Goal: Information Seeking & Learning: Learn about a topic

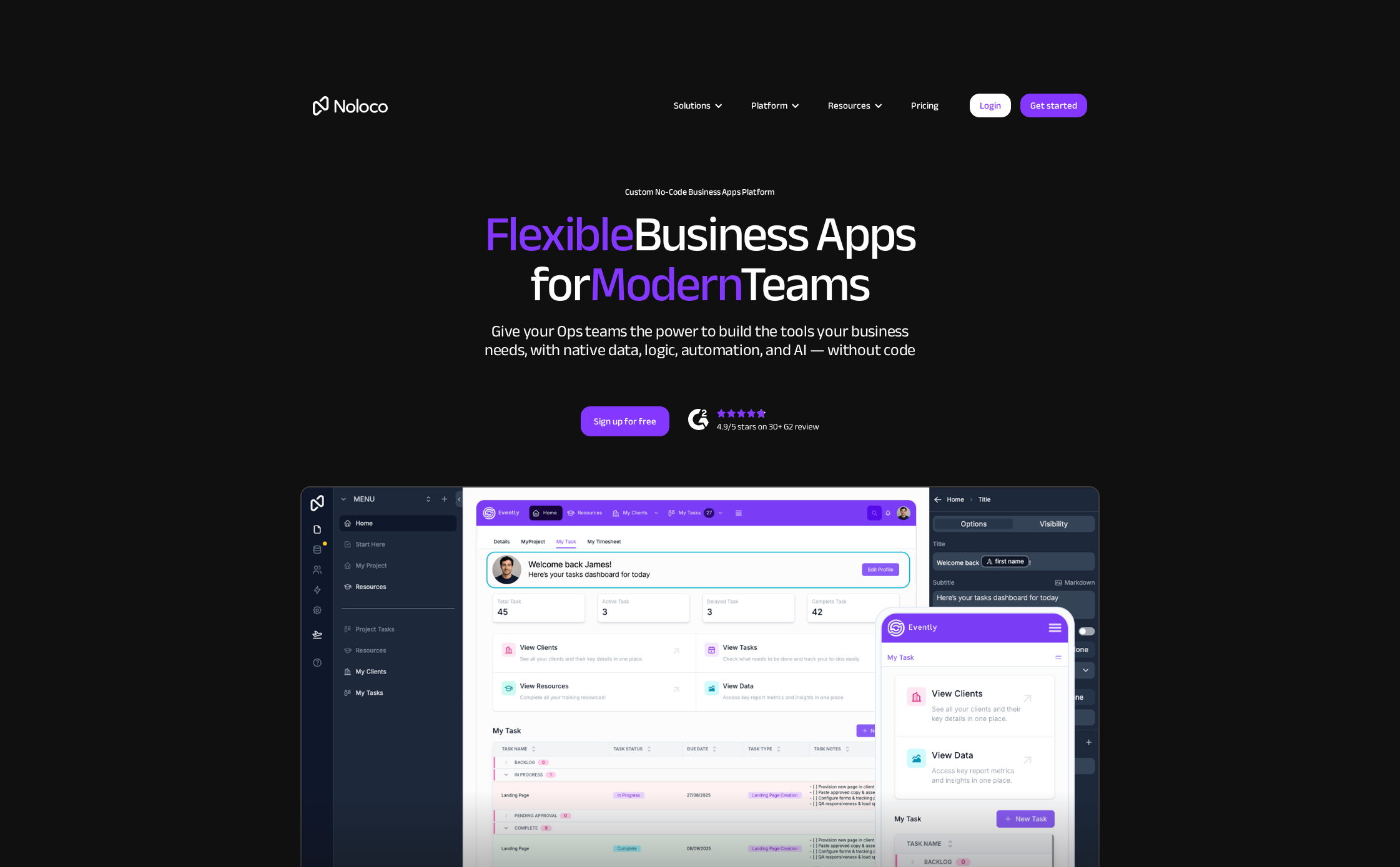
scroll to position [7, 0]
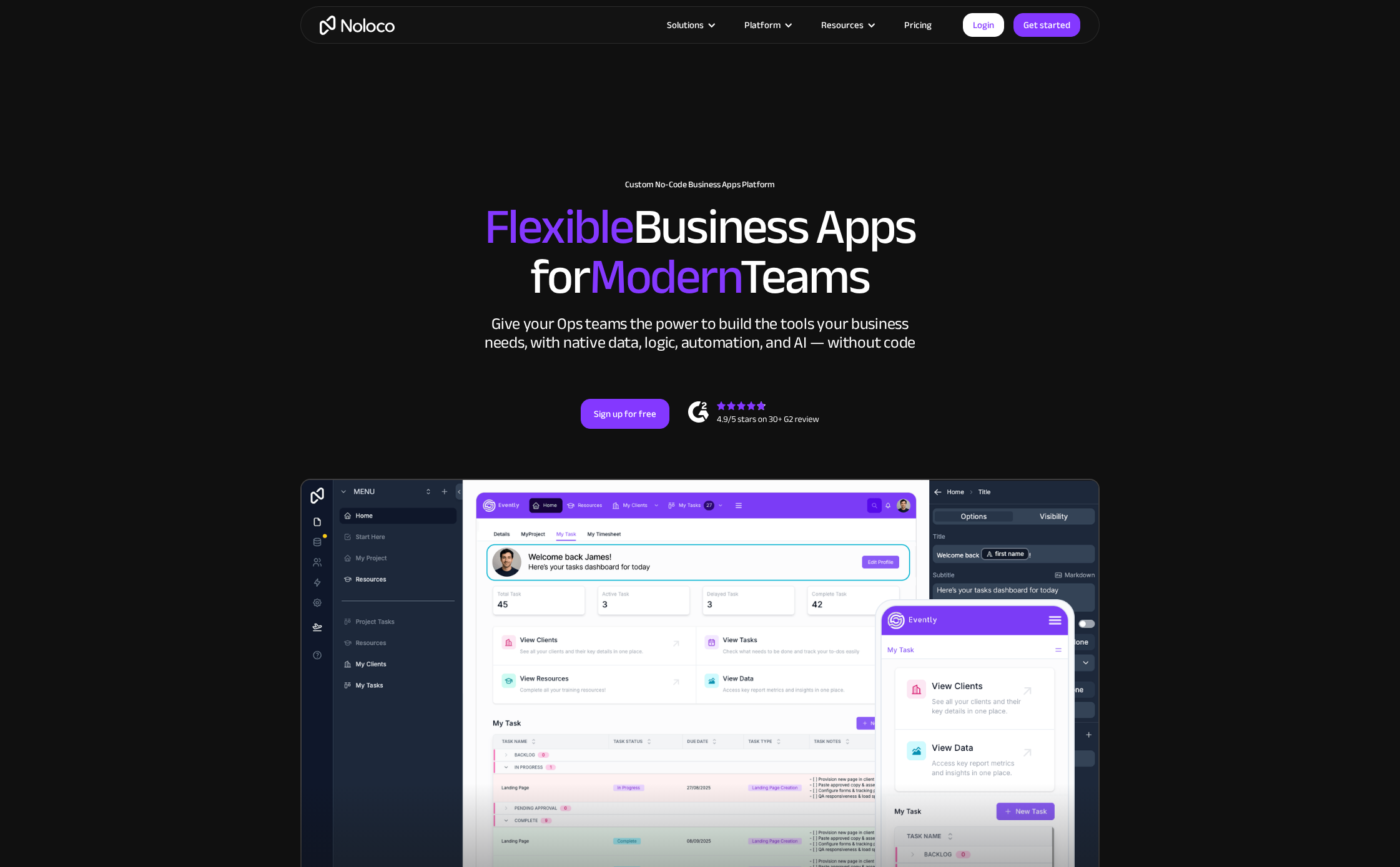
click at [347, 29] on img "home" at bounding box center [357, 25] width 75 height 19
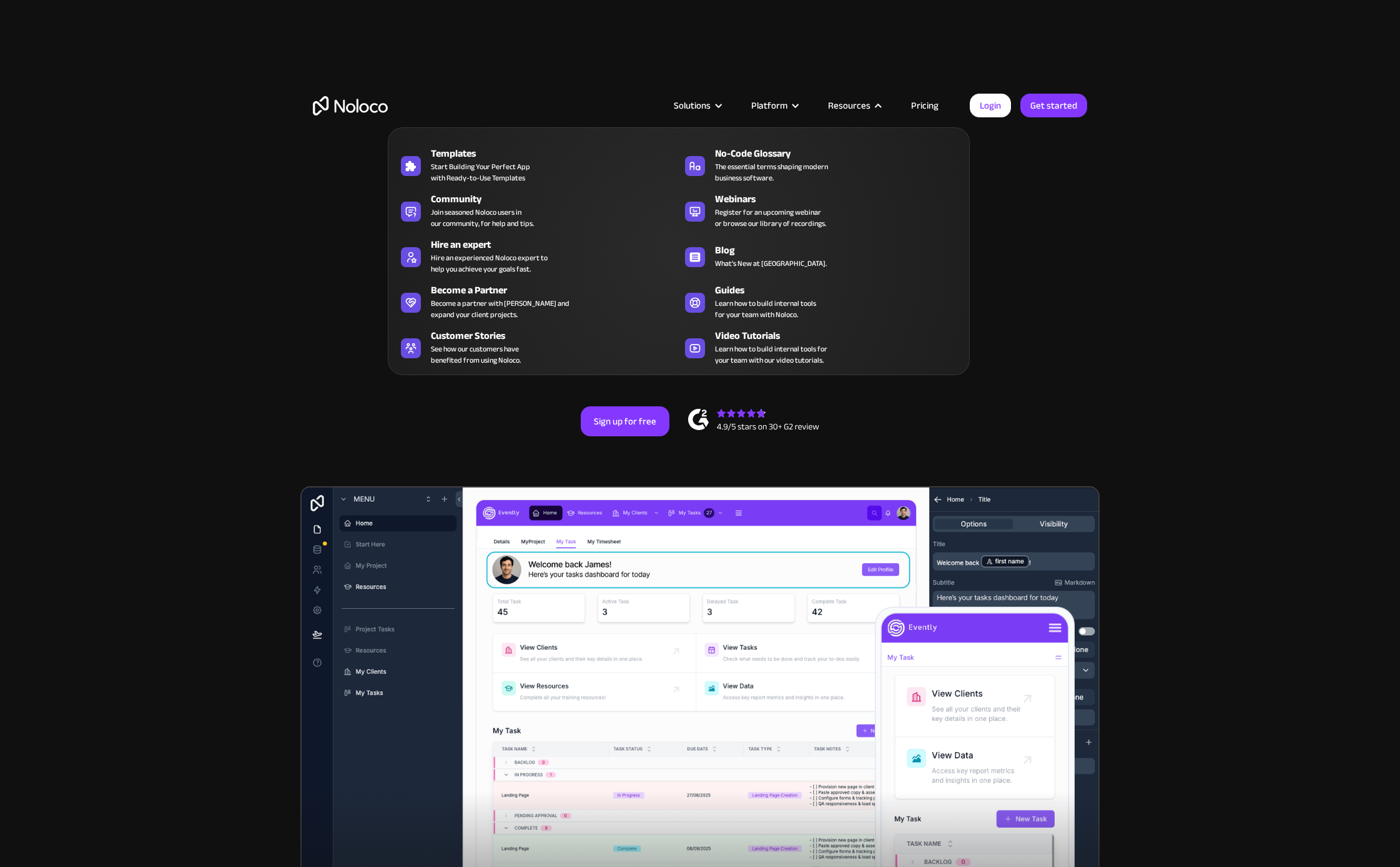
click at [875, 104] on div at bounding box center [879, 106] width 10 height 10
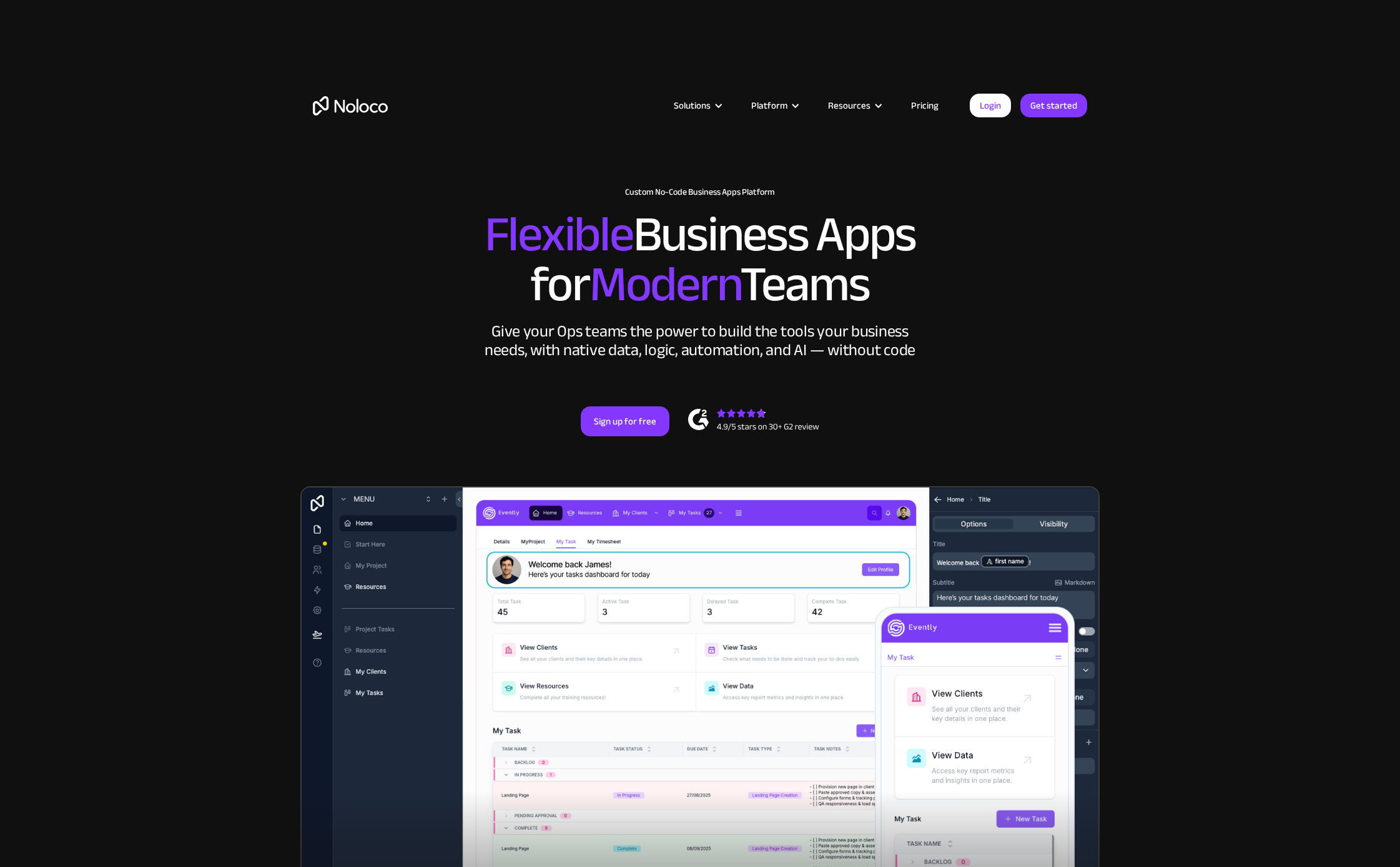
click at [855, 109] on div "Resources" at bounding box center [849, 105] width 42 height 16
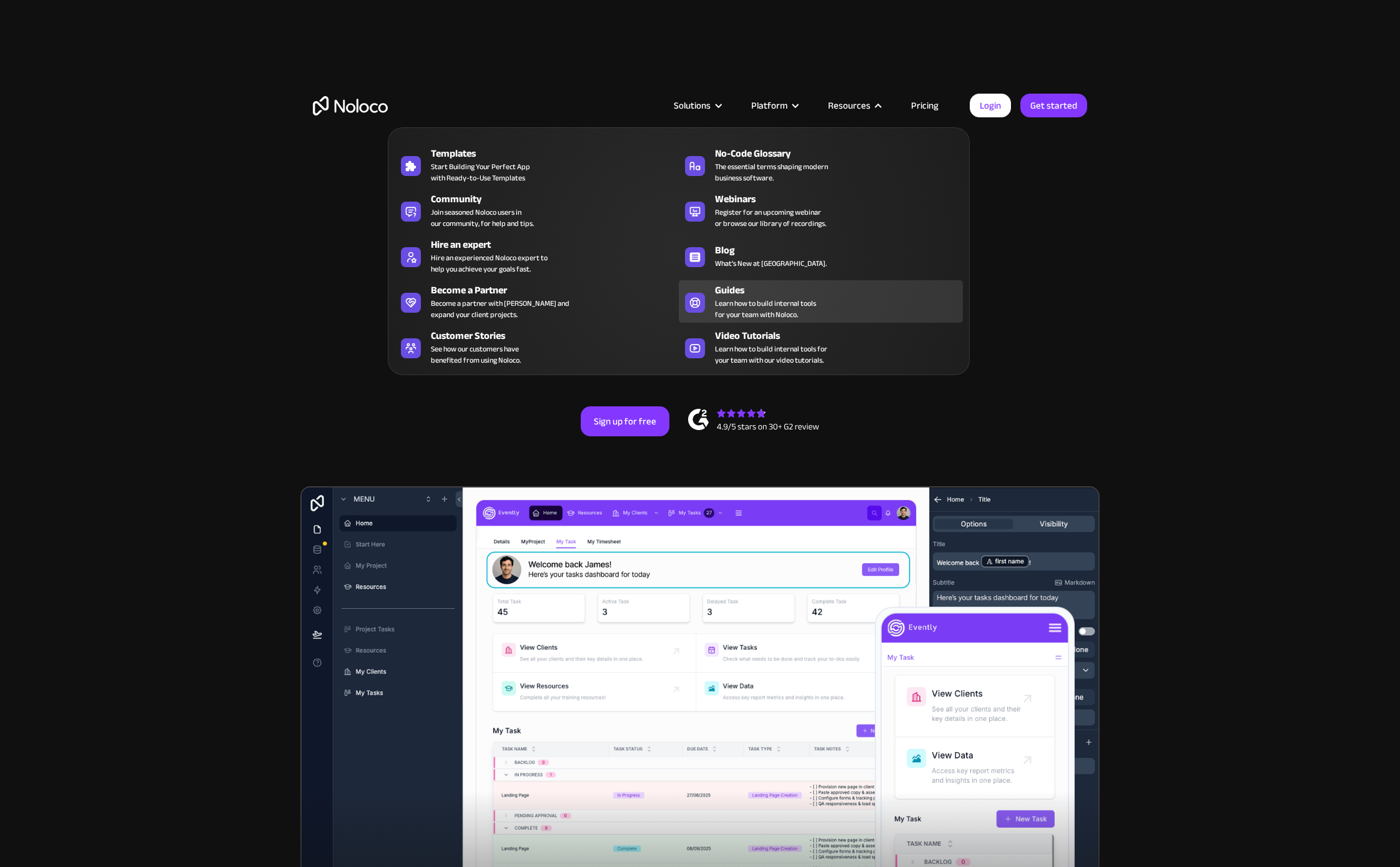
click at [773, 298] on span "Learn how to build internal tools for your team with Noloco." at bounding box center [765, 309] width 101 height 23
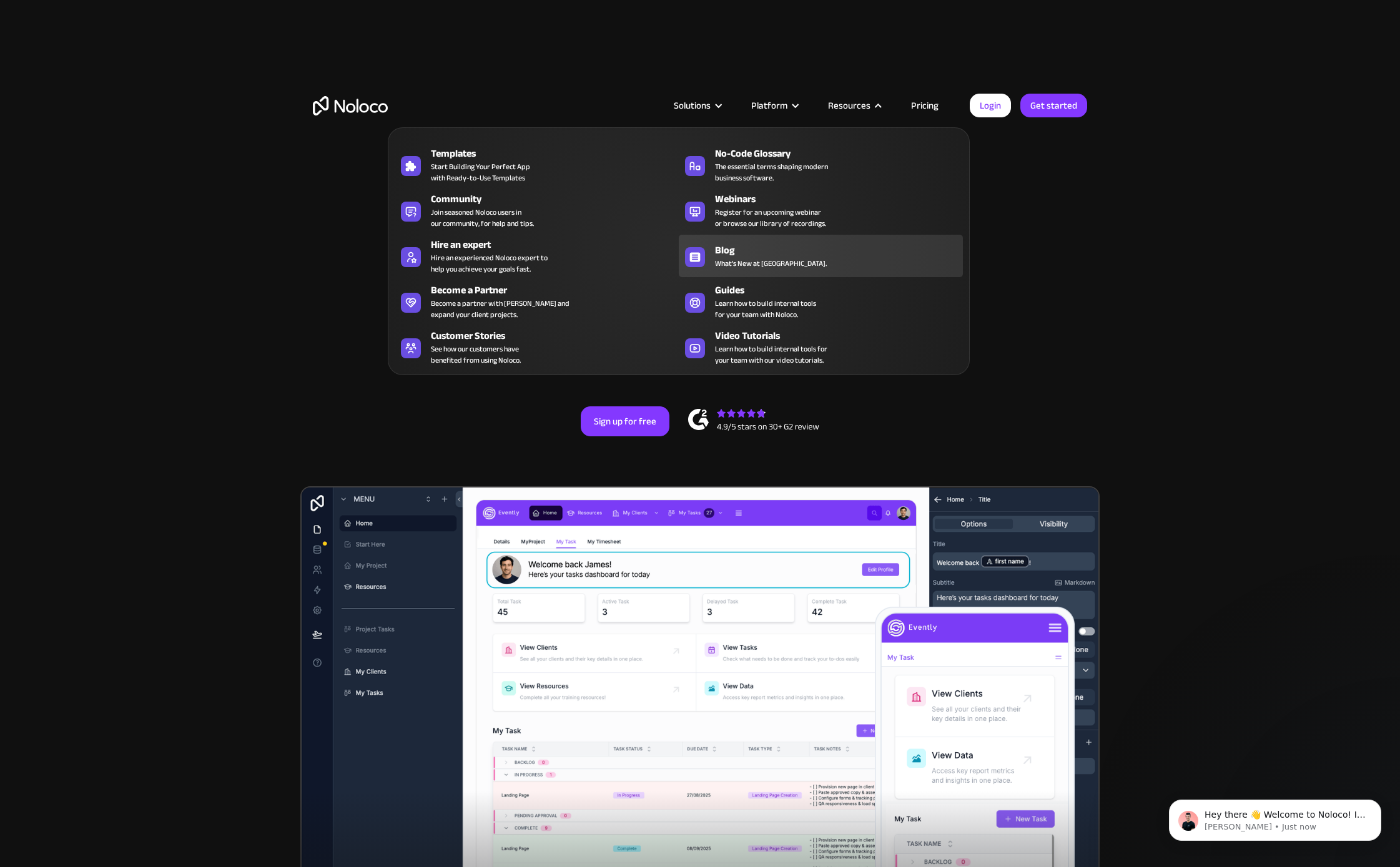
click at [770, 263] on span "What's New at [GEOGRAPHIC_DATA]." at bounding box center [771, 263] width 112 height 11
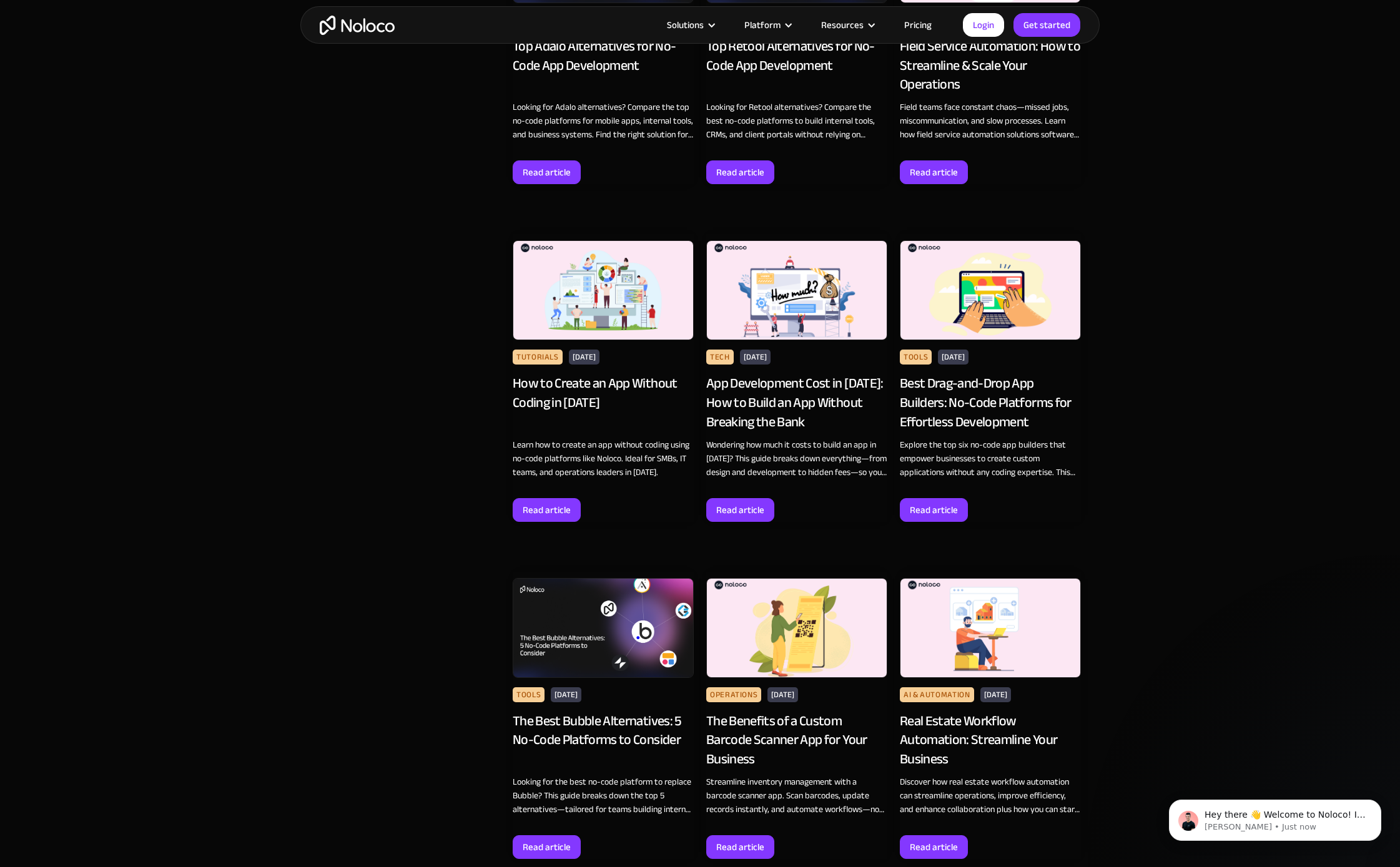
scroll to position [12058, 0]
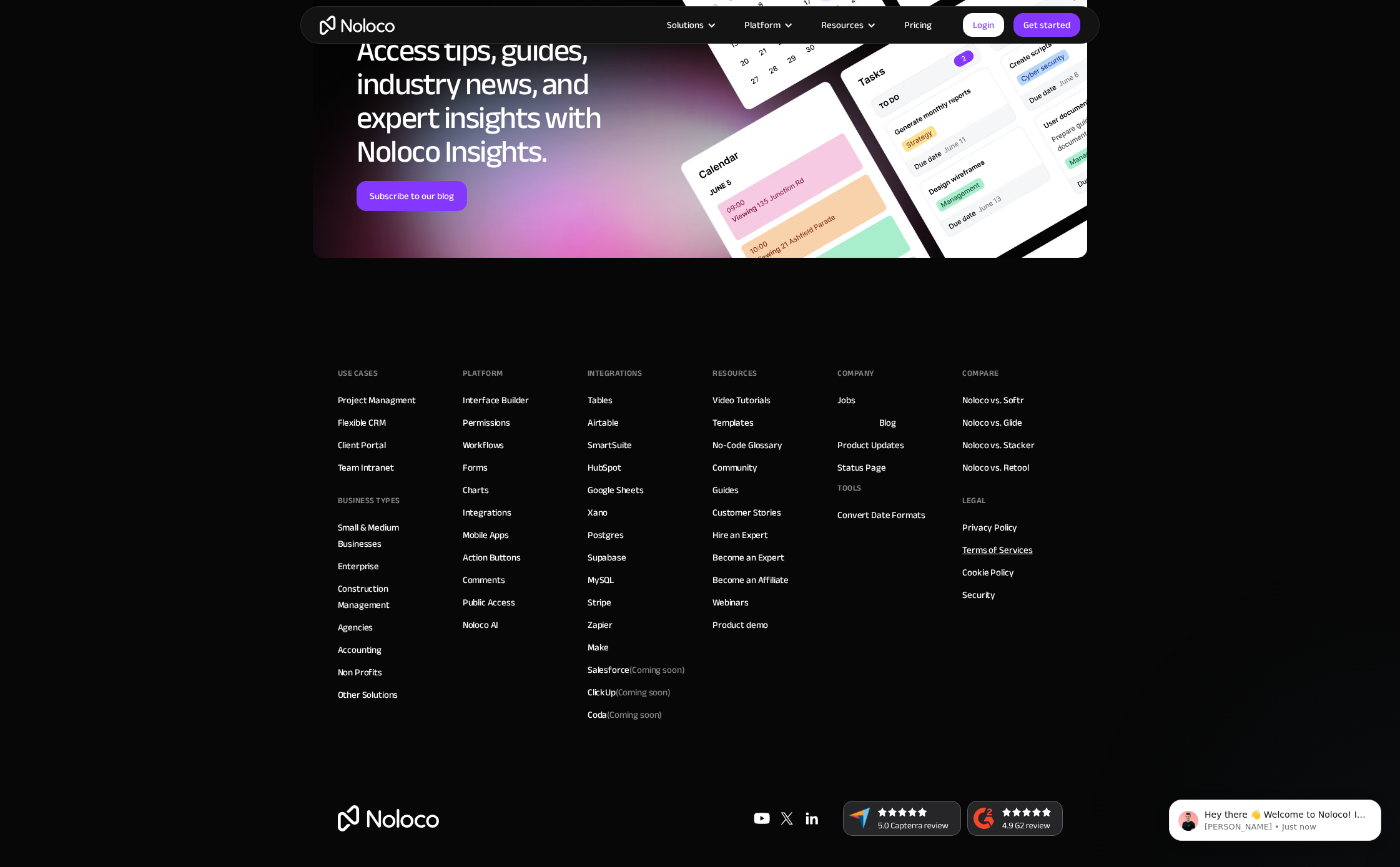
click at [1004, 546] on link "Terms of Services" at bounding box center [997, 550] width 70 height 16
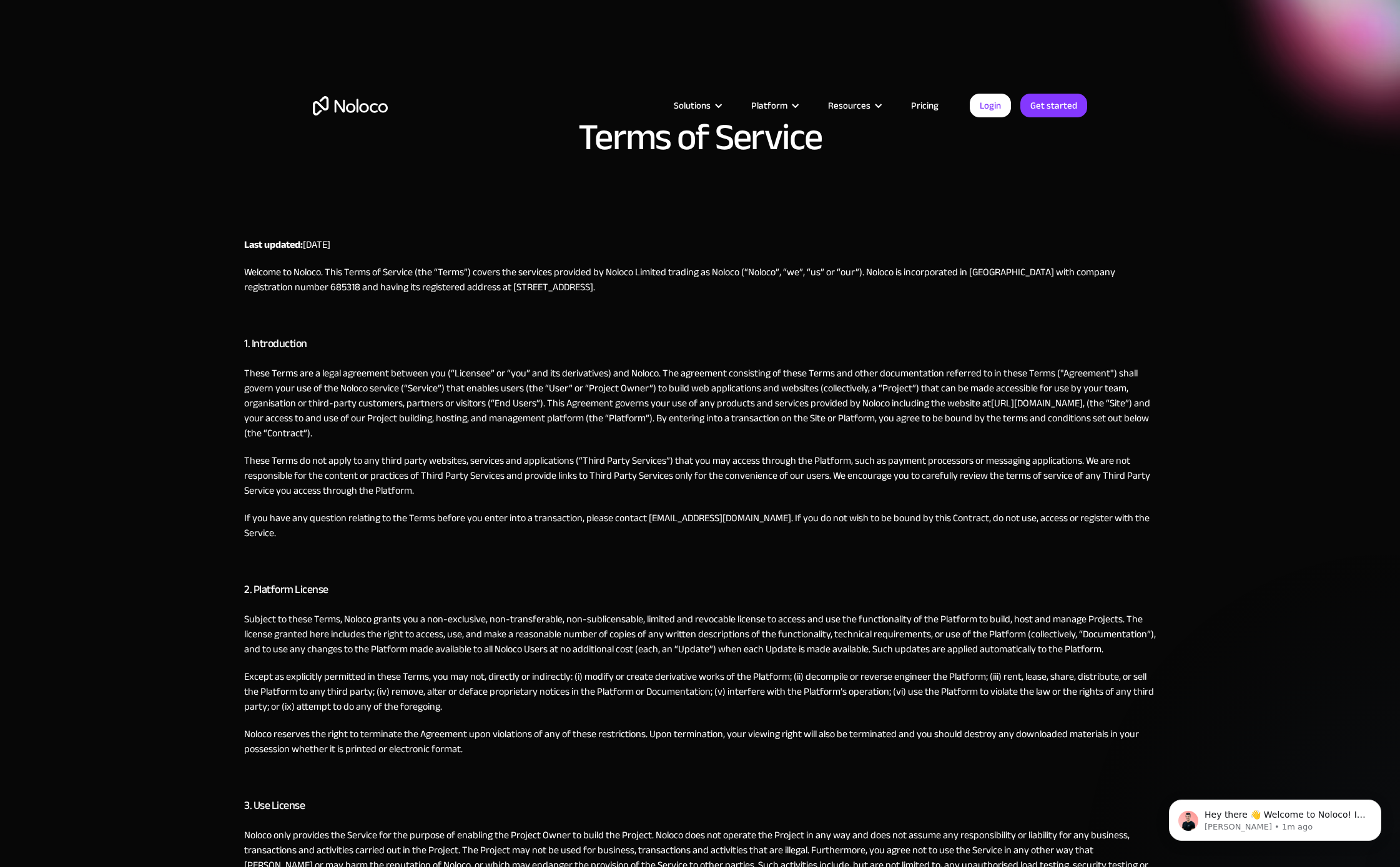
click at [564, 338] on h3 "1. Introduction" at bounding box center [700, 344] width 912 height 19
